Goal: Information Seeking & Learning: Check status

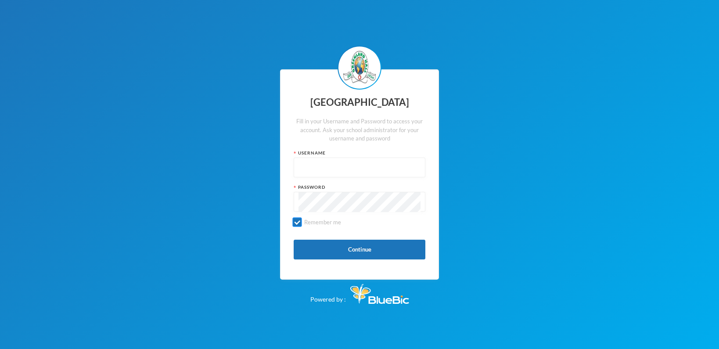
type input "p-j21-62"
click at [337, 253] on button "Continue" at bounding box center [359, 250] width 132 height 20
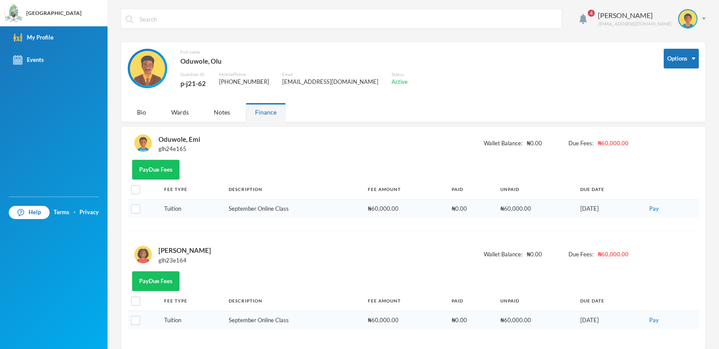
click at [502, 210] on td "₦60,000.00" at bounding box center [536, 208] width 80 height 18
click at [712, 129] on div "4 Oduwole Olu oluswy@gmail.com Options Full name Oduwole, Olu Guardian ID p-j21…" at bounding box center [412, 174] width 611 height 349
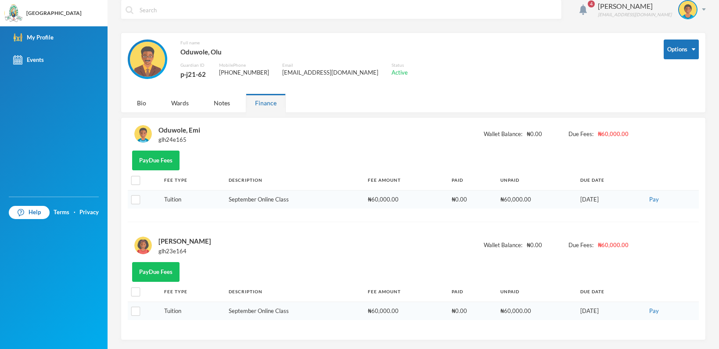
click at [263, 102] on div "Finance" at bounding box center [266, 102] width 40 height 19
click at [225, 104] on div "Notes" at bounding box center [221, 102] width 35 height 19
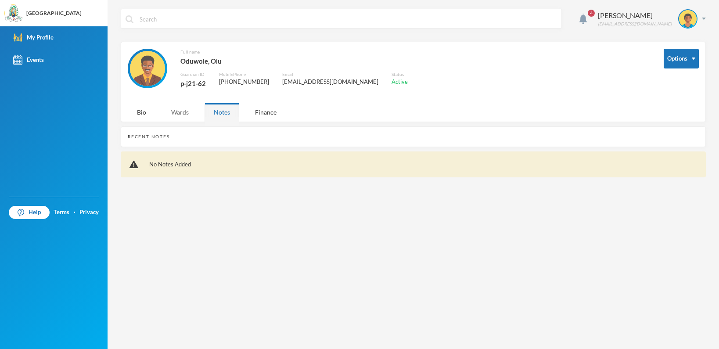
click at [181, 115] on div "Wards" at bounding box center [180, 112] width 36 height 19
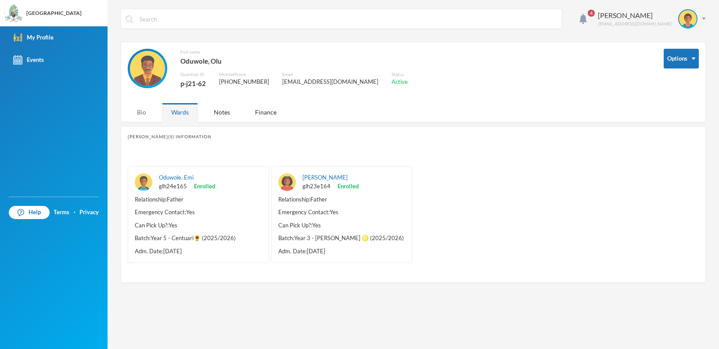
click at [134, 111] on div "Bio" at bounding box center [142, 112] width 28 height 19
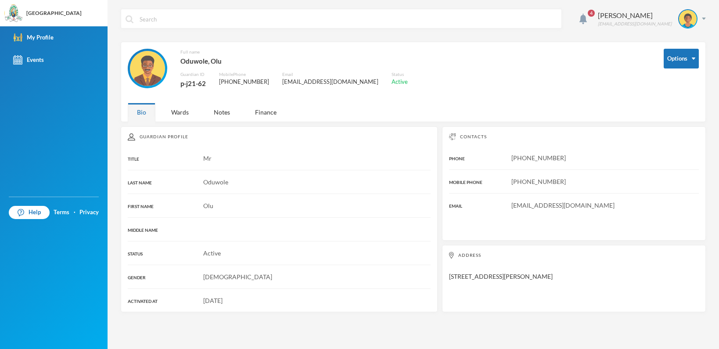
click at [217, 184] on span "Oduwole" at bounding box center [215, 181] width 25 height 7
click at [431, 61] on div "Full name [PERSON_NAME] Guardian ID p-j21-62 Mobile Phone [PHONE_NUMBER] Email …" at bounding box center [389, 74] width 522 height 50
click at [697, 60] on button "Options" at bounding box center [680, 59] width 35 height 20
click at [587, 15] on img at bounding box center [582, 19] width 7 height 11
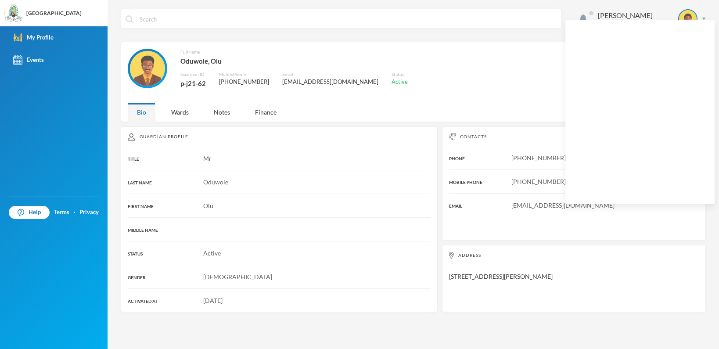
click at [437, 245] on div "Guardian Profile TITLE Mr LAST NAME Oduwole FIRST NAME Olu MIDDLE NAME STATUS A…" at bounding box center [413, 219] width 585 height 186
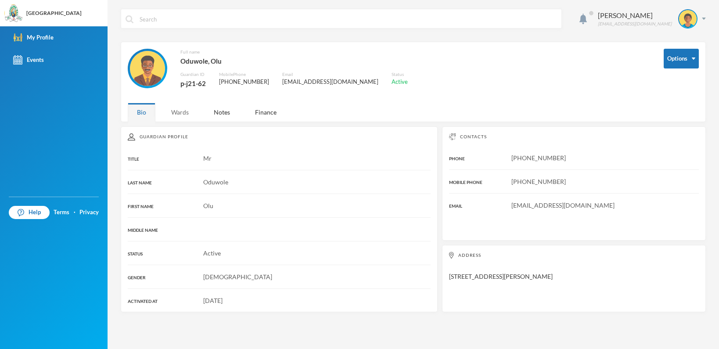
click at [182, 112] on div "Wards" at bounding box center [180, 112] width 36 height 19
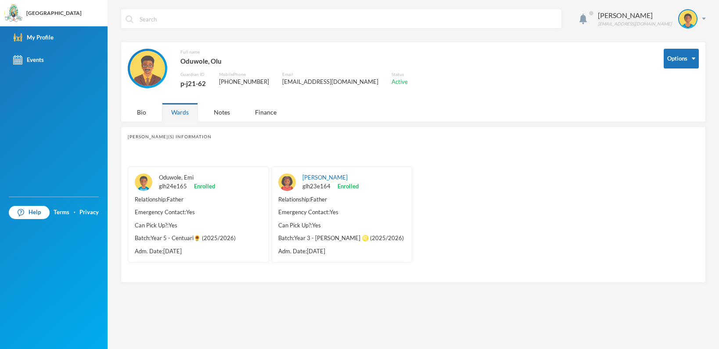
click at [180, 176] on link "Oduwole, Emi" at bounding box center [176, 177] width 35 height 7
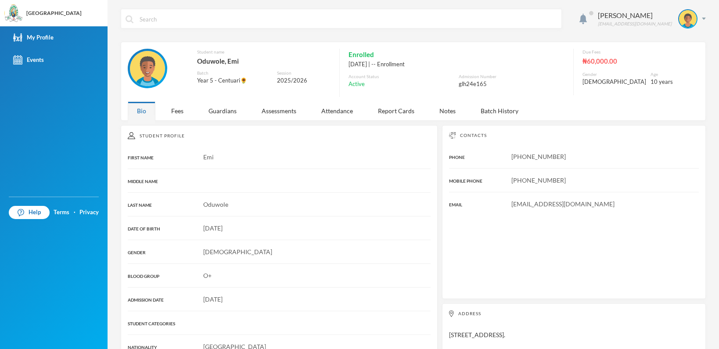
click at [456, 204] on div "Glh24e165@greenlandhall.org" at bounding box center [574, 203] width 250 height 9
click at [180, 113] on div "Fees" at bounding box center [177, 110] width 31 height 19
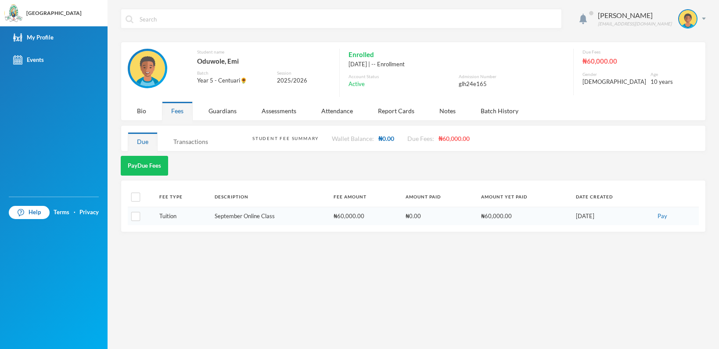
click at [197, 143] on div "Transactions" at bounding box center [190, 141] width 53 height 19
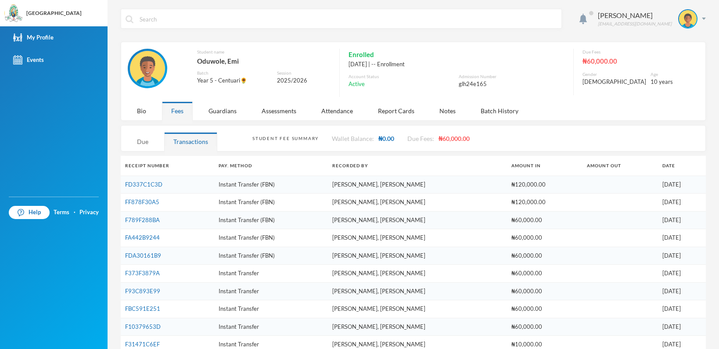
click at [145, 142] on div "Due" at bounding box center [143, 141] width 30 height 19
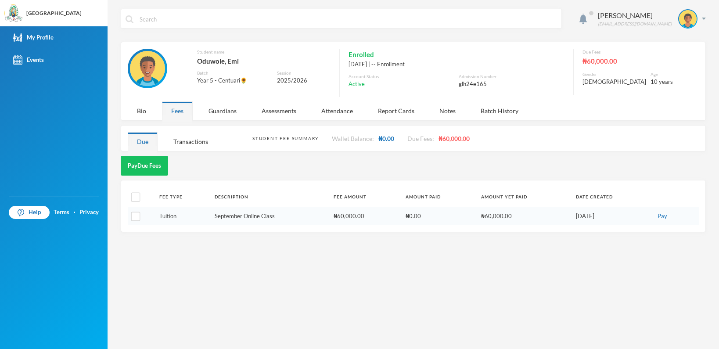
drag, startPoint x: 205, startPoint y: 252, endPoint x: 201, endPoint y: 247, distance: 6.6
click at [205, 252] on div "Oduwole Olu oluswy@gmail.com Student name Oduwole, Emi Batch Year 5 - Centuari🌻…" at bounding box center [412, 174] width 611 height 349
click at [182, 143] on div "Transactions" at bounding box center [190, 141] width 53 height 19
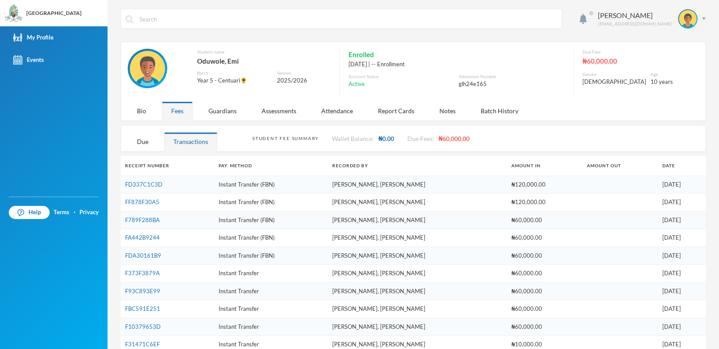
click at [284, 140] on div "Student Fee Summary" at bounding box center [285, 138] width 66 height 7
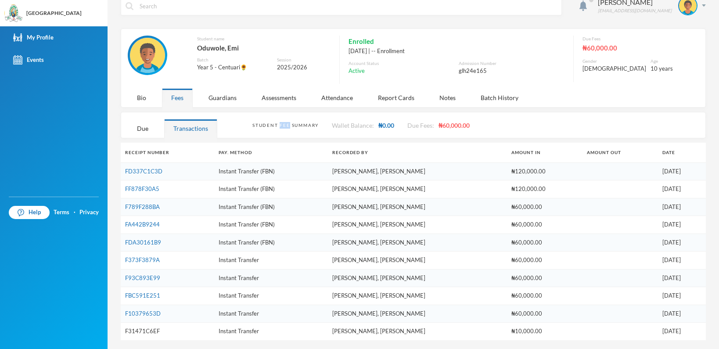
click at [151, 329] on link "F31471C6EF" at bounding box center [142, 330] width 35 height 7
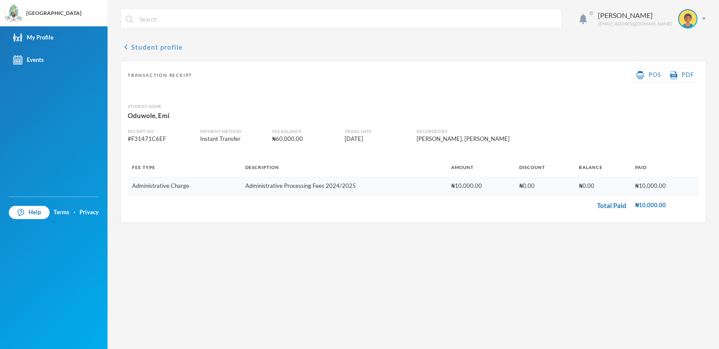
click at [129, 49] on icon "chevron_left" at bounding box center [126, 47] width 11 height 11
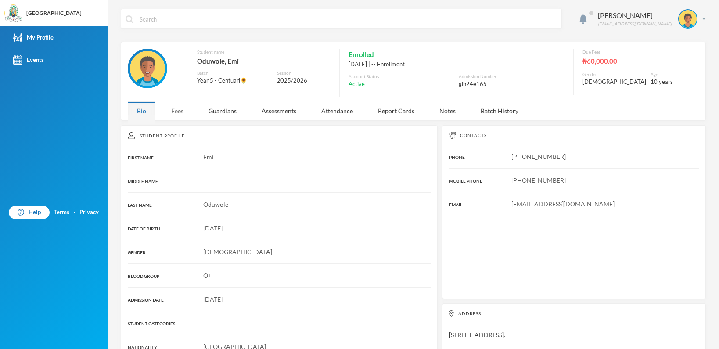
click at [177, 109] on div "Fees" at bounding box center [177, 110] width 31 height 19
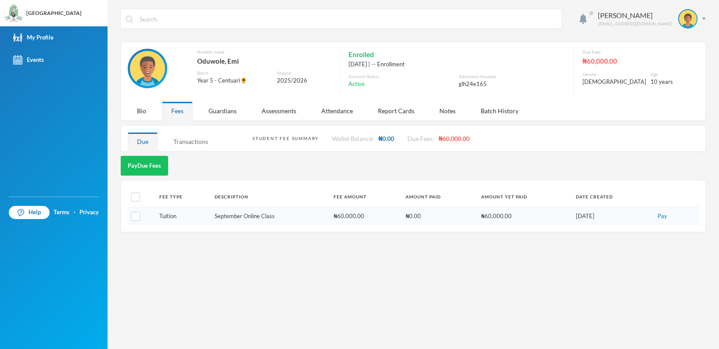
click at [196, 145] on div "Transactions" at bounding box center [190, 141] width 53 height 19
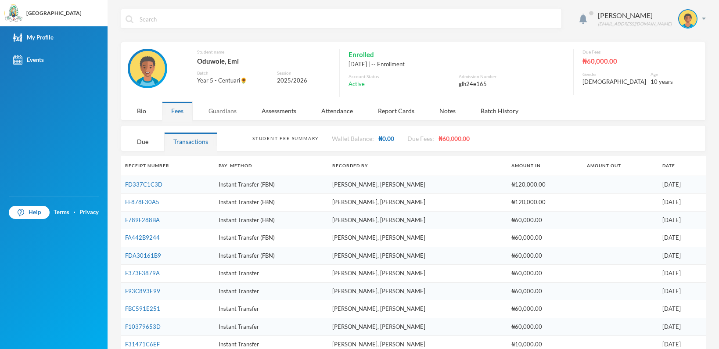
click at [224, 114] on div "Guardians" at bounding box center [222, 110] width 47 height 19
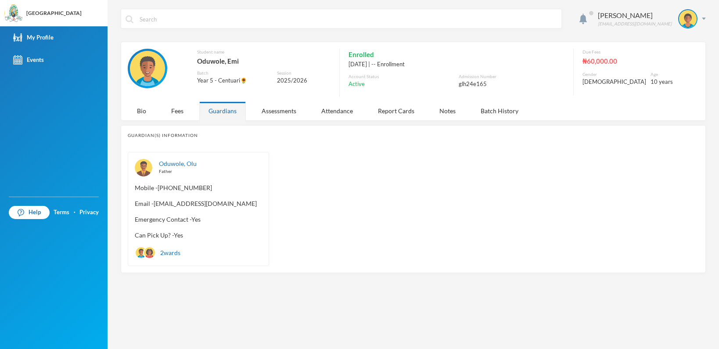
click at [175, 233] on span "Can Pick Up? - Yes" at bounding box center [198, 234] width 127 height 9
click at [276, 113] on div "Assessments" at bounding box center [278, 110] width 53 height 19
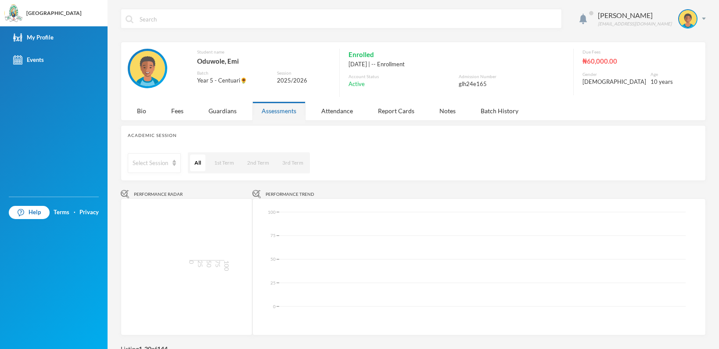
click at [166, 136] on div "Academic Session" at bounding box center [413, 135] width 571 height 7
click at [440, 154] on div "Select Session All 1st Term 2nd Term 3rd Term" at bounding box center [413, 163] width 571 height 22
click at [263, 165] on button "2nd Term" at bounding box center [258, 162] width 31 height 17
click at [290, 165] on button "3rd Term" at bounding box center [292, 162] width 30 height 17
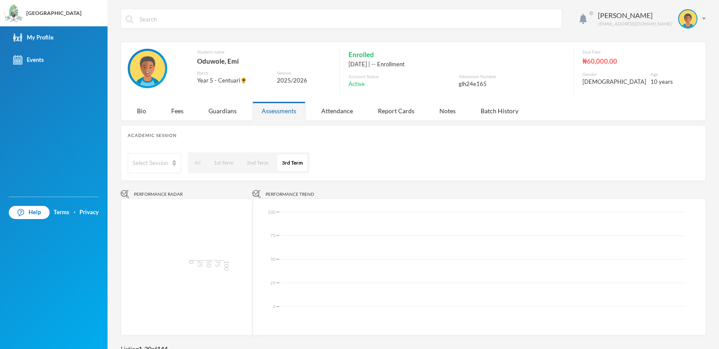
click at [200, 164] on button "All" at bounding box center [197, 162] width 15 height 17
click at [224, 161] on button "1st Term" at bounding box center [224, 162] width 29 height 17
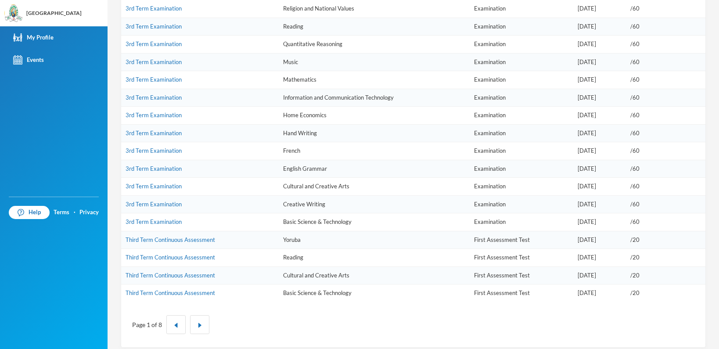
scroll to position [440, 0]
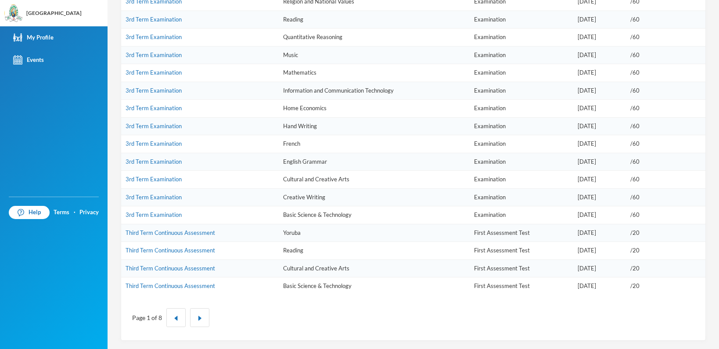
click at [328, 286] on td "Basic Science & Technology" at bounding box center [374, 286] width 191 height 18
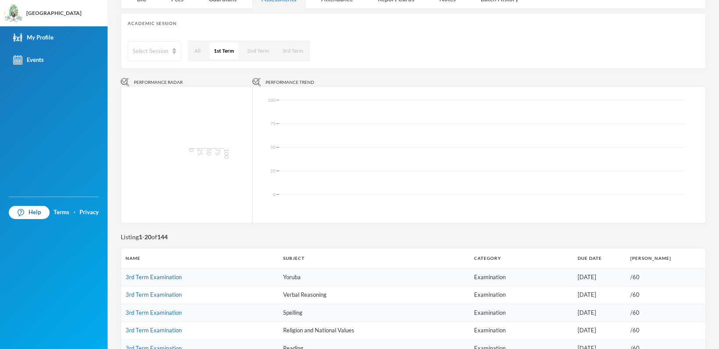
scroll to position [0, 0]
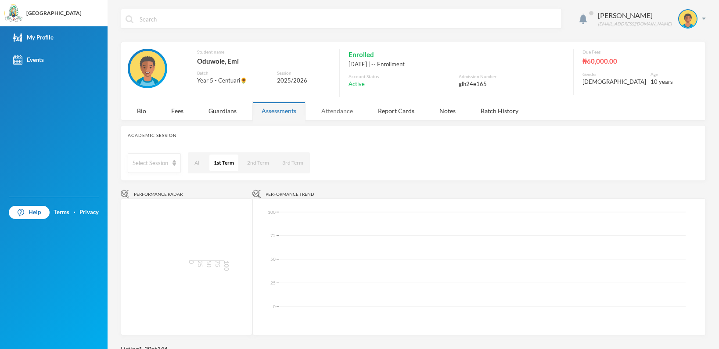
click at [336, 108] on div "Attendance" at bounding box center [337, 110] width 50 height 19
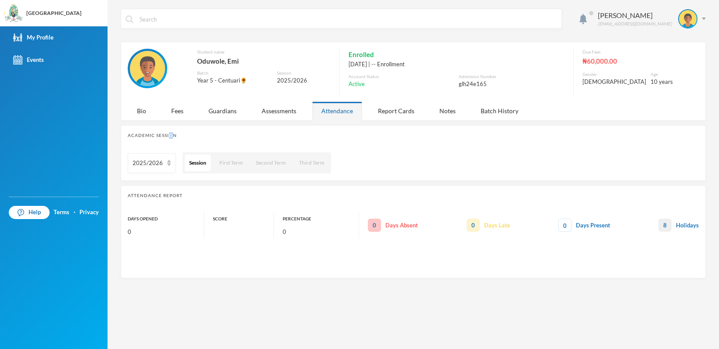
click at [170, 137] on div "Academic Session" at bounding box center [413, 135] width 571 height 7
click at [171, 196] on div "Attendance Report" at bounding box center [413, 195] width 571 height 7
click at [665, 225] on span "8" at bounding box center [664, 224] width 13 height 13
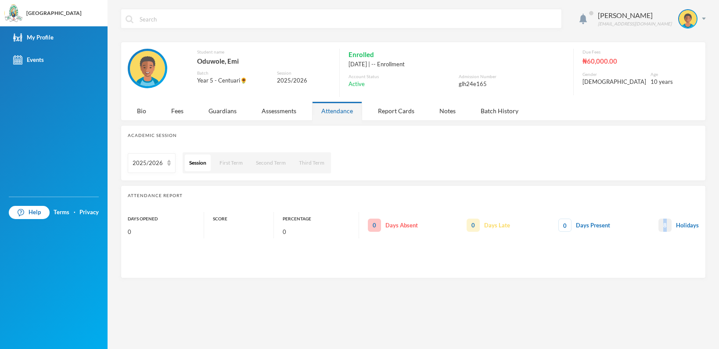
click at [665, 225] on span "8" at bounding box center [664, 224] width 13 height 13
click at [688, 227] on div "8 Holidays" at bounding box center [678, 224] width 40 height 13
click at [398, 113] on div "Report Cards" at bounding box center [396, 110] width 55 height 19
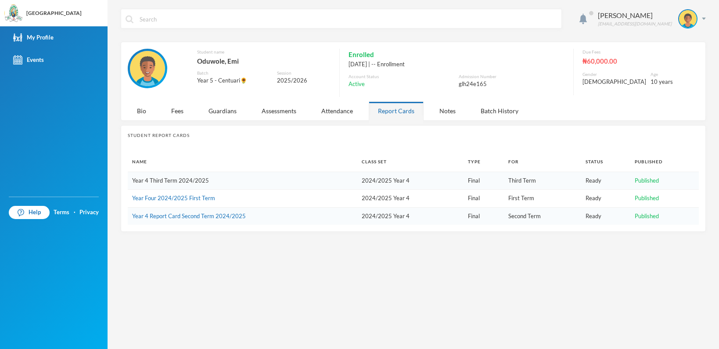
click at [179, 178] on link "Year 4 Third Term 2024/2025" at bounding box center [170, 180] width 77 height 7
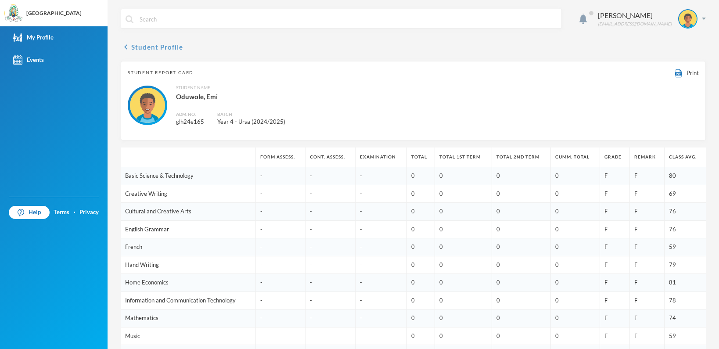
click at [128, 48] on icon "chevron_left" at bounding box center [126, 47] width 11 height 11
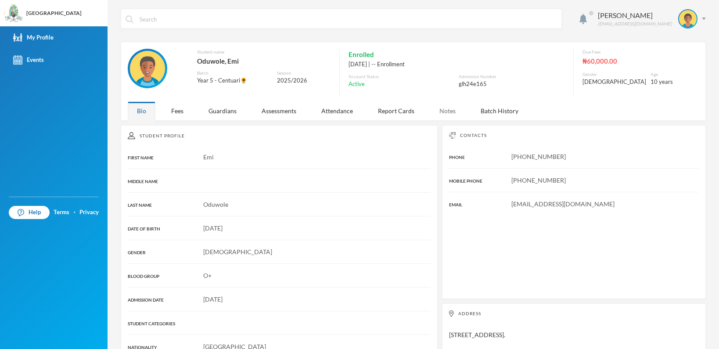
click at [439, 112] on div "Notes" at bounding box center [447, 110] width 35 height 19
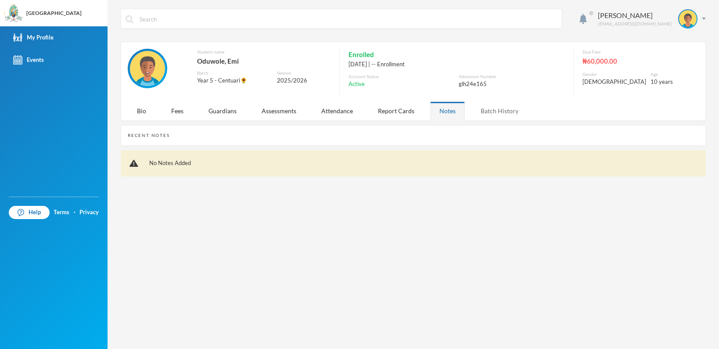
click at [490, 114] on div "Batch History" at bounding box center [499, 110] width 56 height 19
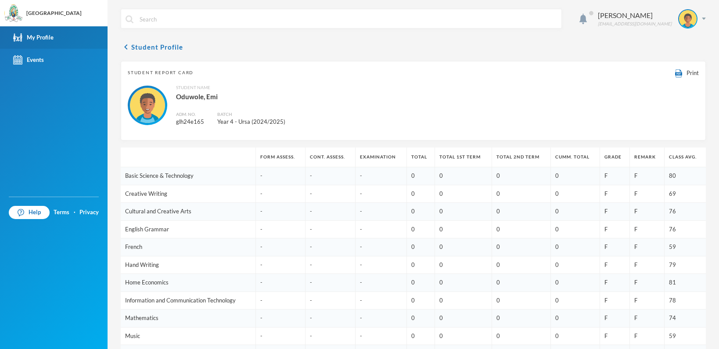
click at [44, 39] on div "My Profile" at bounding box center [33, 37] width 40 height 9
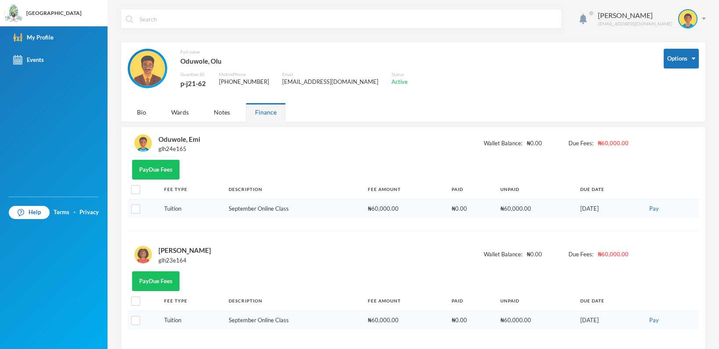
scroll to position [9, 0]
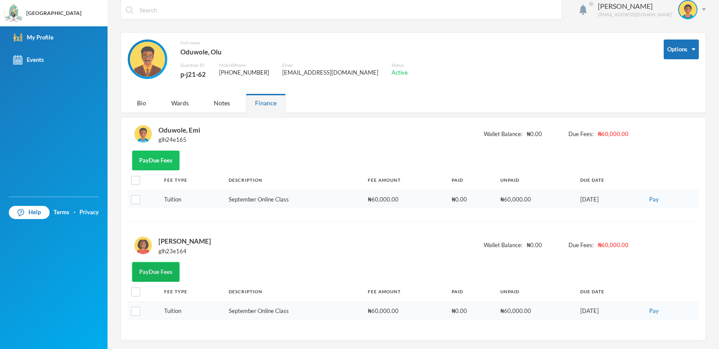
click at [156, 275] on button "Pay Due Fees" at bounding box center [155, 272] width 47 height 20
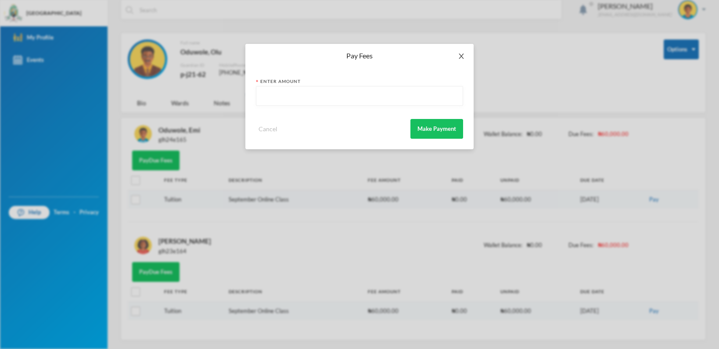
click at [465, 60] on span "Close" at bounding box center [461, 56] width 25 height 25
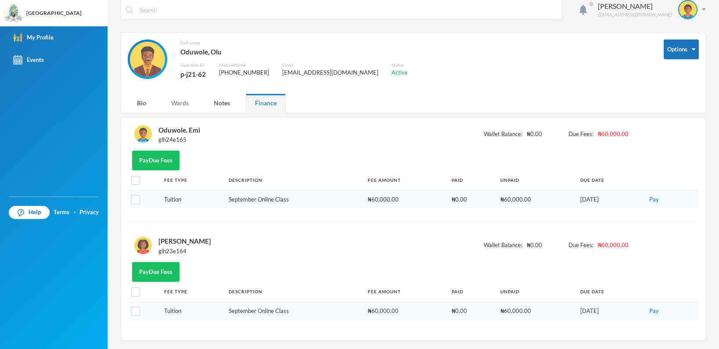
click at [179, 104] on div "Wards" at bounding box center [180, 102] width 36 height 19
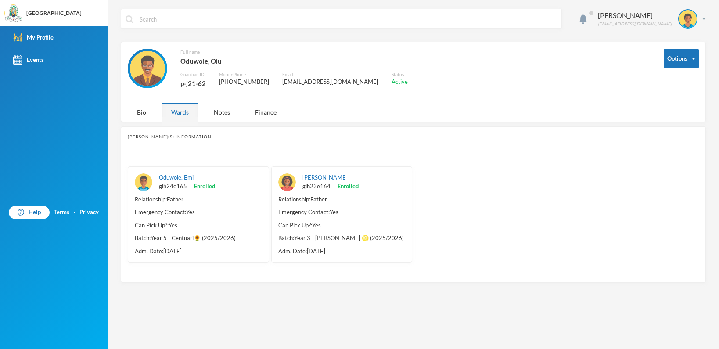
scroll to position [0, 0]
click at [318, 176] on link "[PERSON_NAME]" at bounding box center [324, 177] width 45 height 7
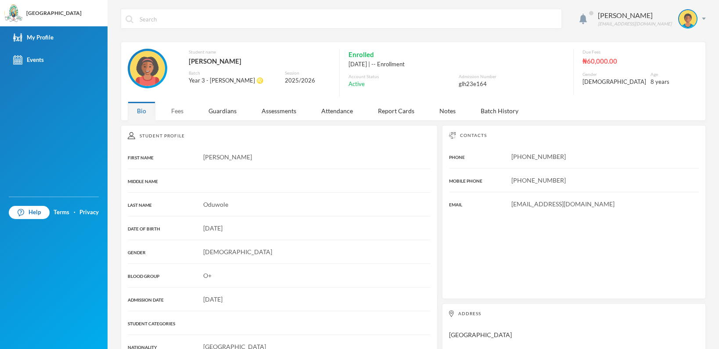
click at [181, 109] on div "Fees" at bounding box center [177, 110] width 31 height 19
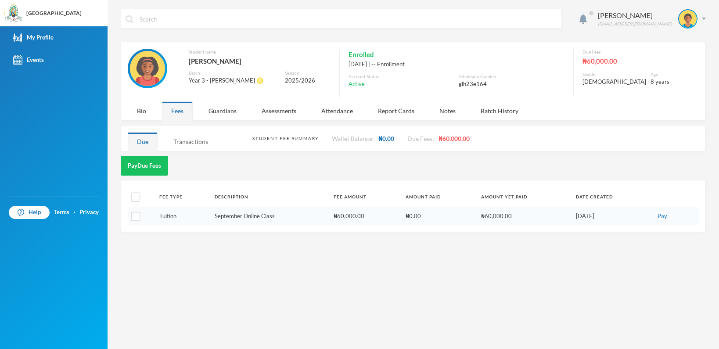
click at [188, 141] on div "Transactions" at bounding box center [190, 141] width 53 height 19
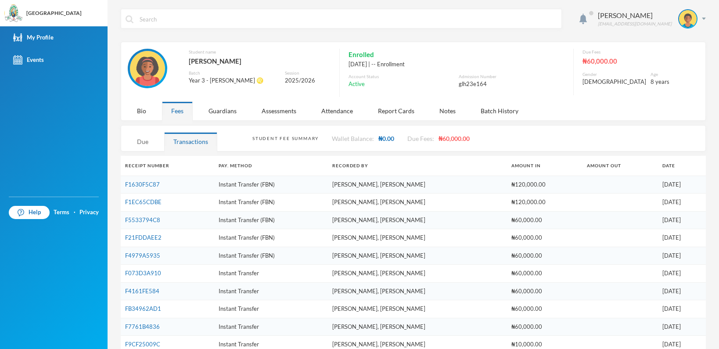
click at [146, 143] on div "Due" at bounding box center [143, 141] width 30 height 19
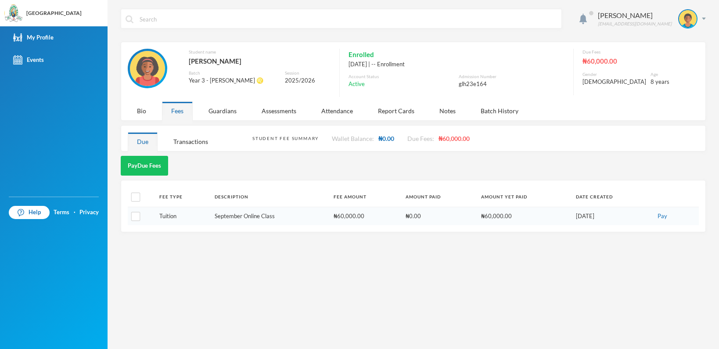
drag, startPoint x: 419, startPoint y: 236, endPoint x: 423, endPoint y: 229, distance: 8.3
click at [419, 236] on div "Oduwole Olu oluswy@gmail.com Student name Oduwole, Ani Batch Year 3 - Leo ♌️ Se…" at bounding box center [412, 174] width 611 height 349
click at [42, 36] on div "My Profile" at bounding box center [33, 37] width 40 height 9
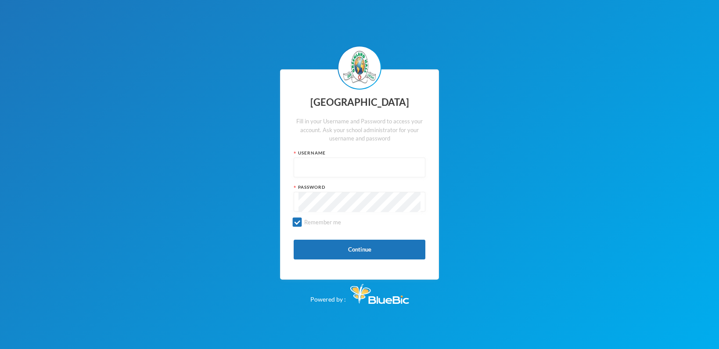
click at [327, 171] on input "text" at bounding box center [359, 168] width 122 height 20
type input "p-j21-62"
click at [356, 250] on button "Continue" at bounding box center [359, 250] width 132 height 20
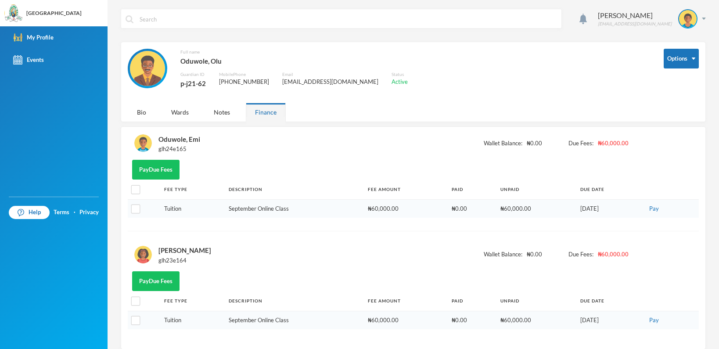
click at [494, 34] on div "[PERSON_NAME] [EMAIL_ADDRESS][DOMAIN_NAME]" at bounding box center [413, 25] width 585 height 33
click at [629, 74] on div "Full name [PERSON_NAME] Guardian ID p-j21-62 Mobile Phone [PHONE_NUMBER] Email …" at bounding box center [389, 74] width 522 height 50
